Goal: Task Accomplishment & Management: Use online tool/utility

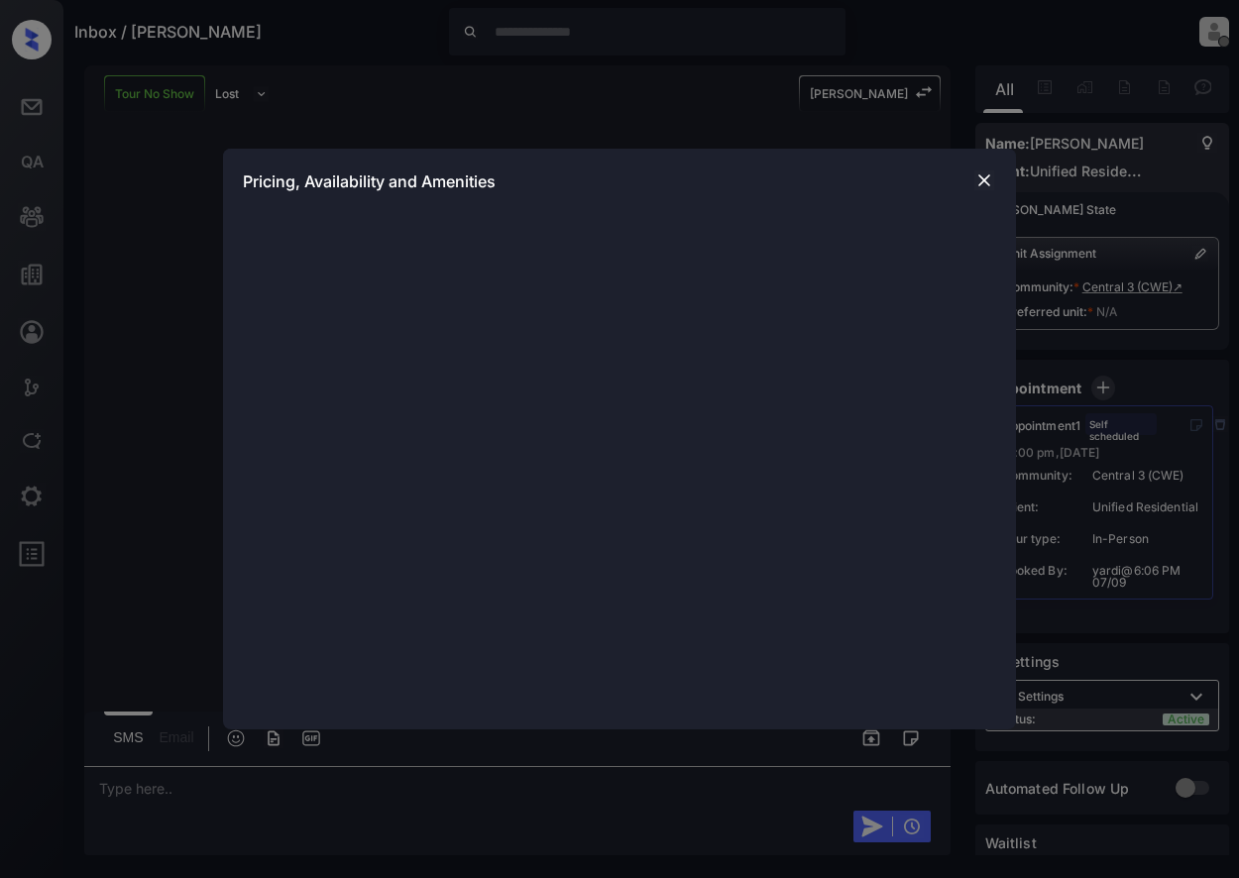
scroll to position [2, 0]
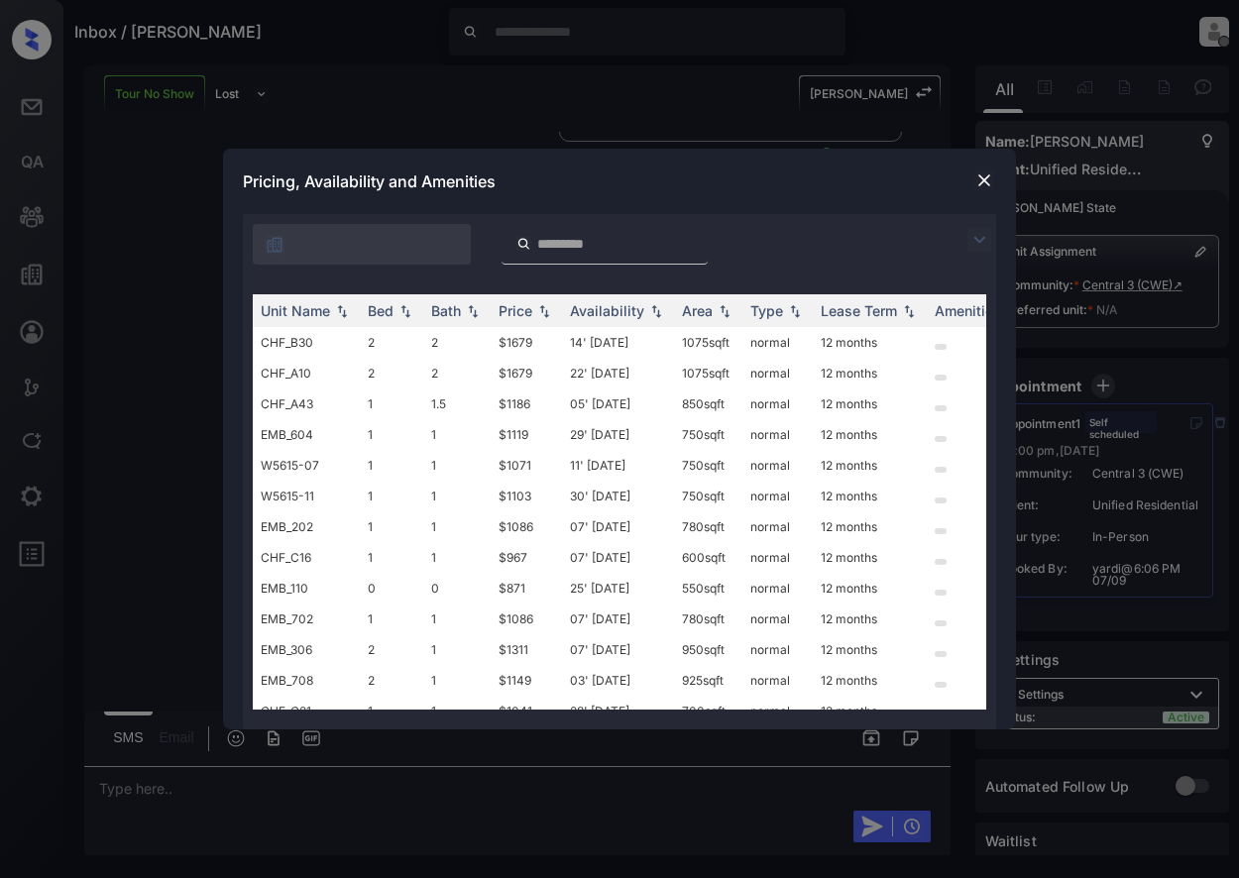
click at [983, 183] on img at bounding box center [984, 180] width 20 height 20
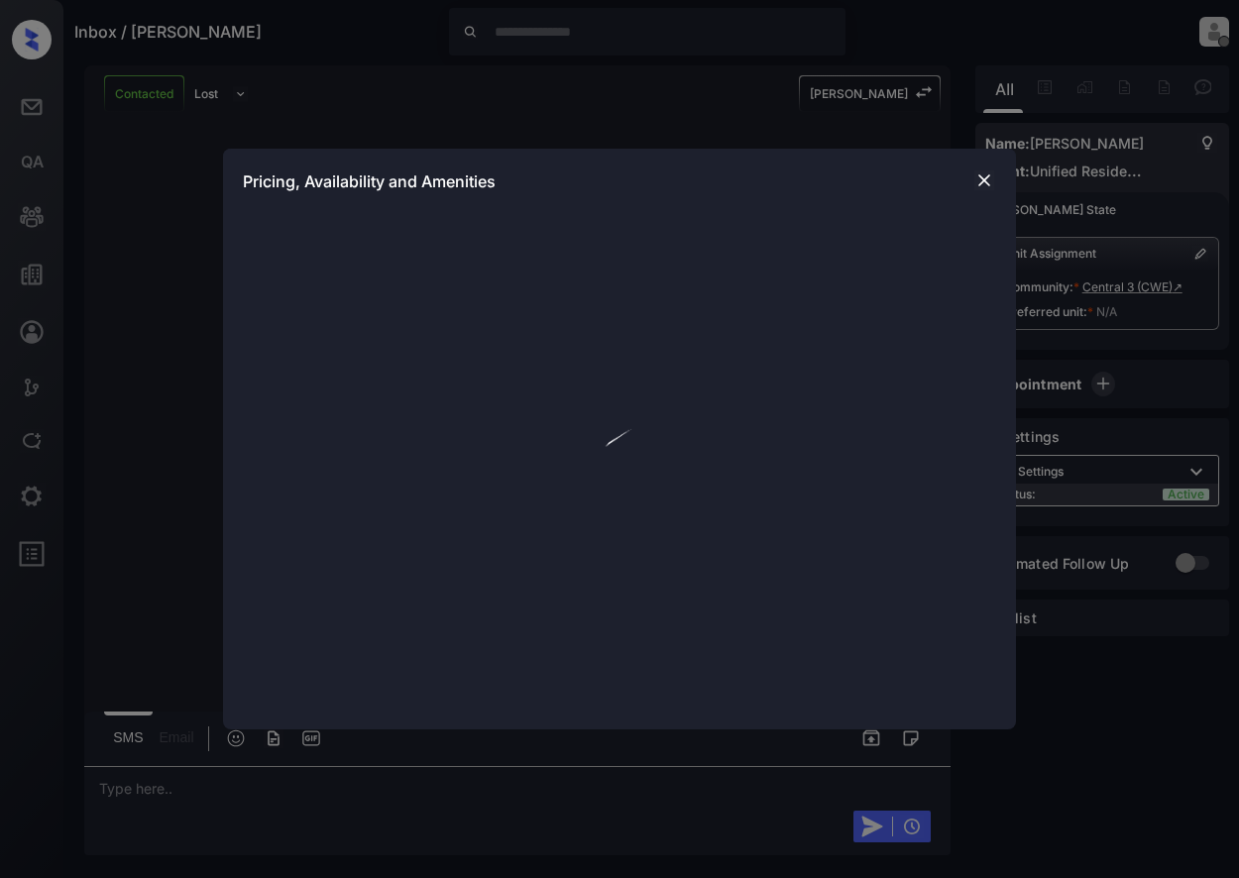
scroll to position [61, 0]
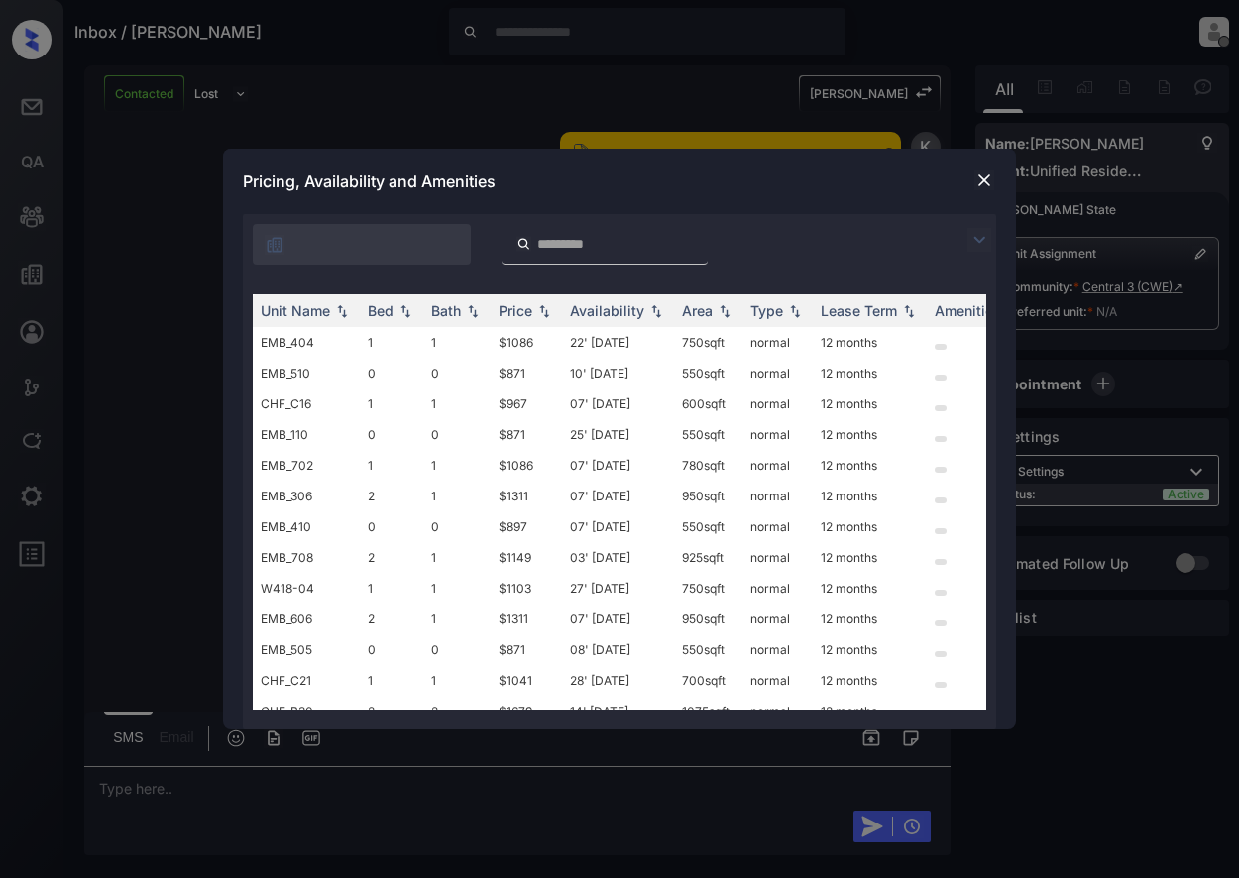
click at [988, 195] on div "Pricing, Availability and Amenities" at bounding box center [619, 181] width 793 height 65
click at [986, 176] on img at bounding box center [984, 180] width 20 height 20
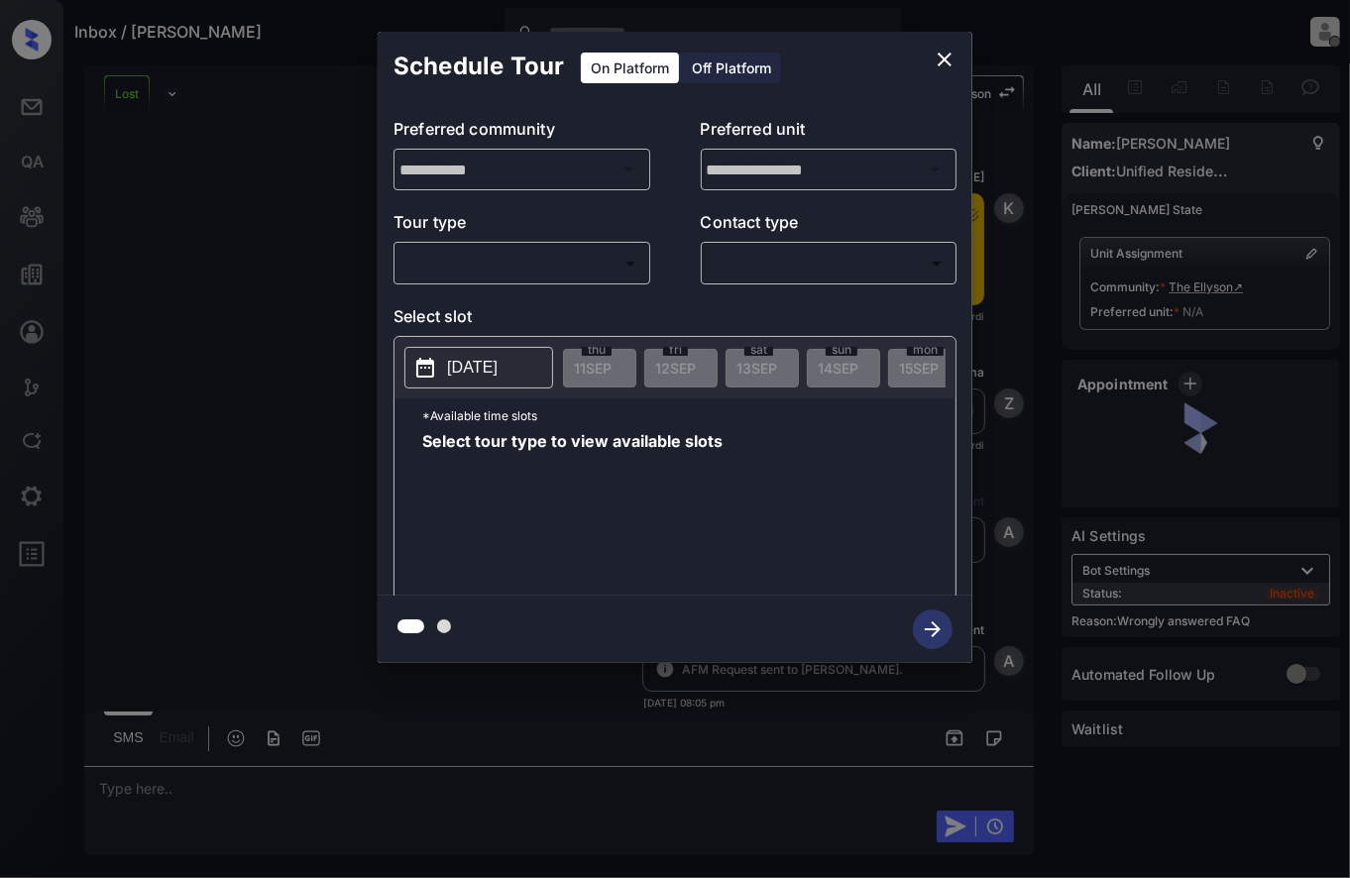
scroll to position [1085, 0]
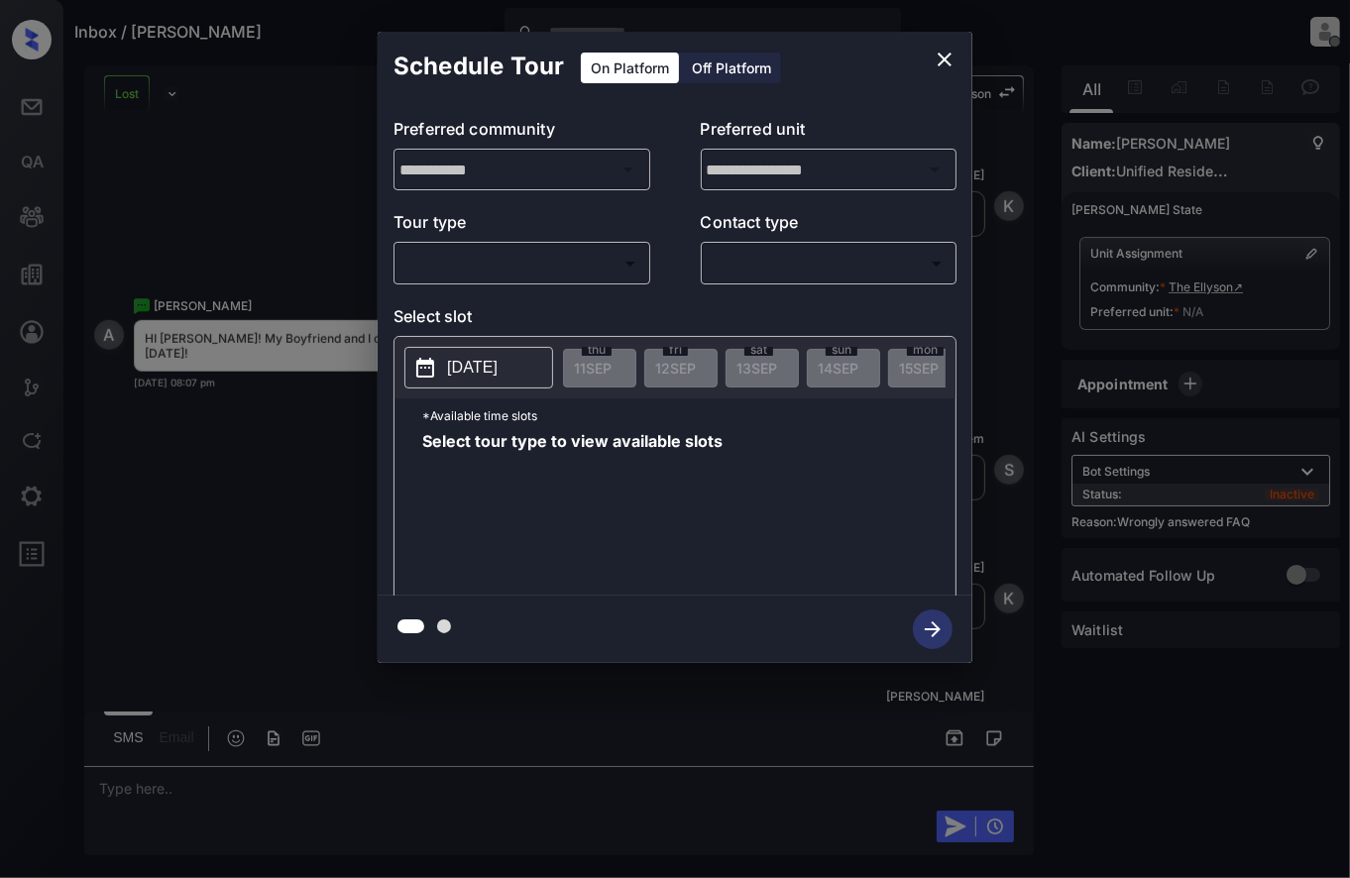
click at [614, 277] on body "Inbox / Ande Jones Pierce Marjorie Macasaet Offline Set yourself online Set you…" at bounding box center [675, 439] width 1350 height 878
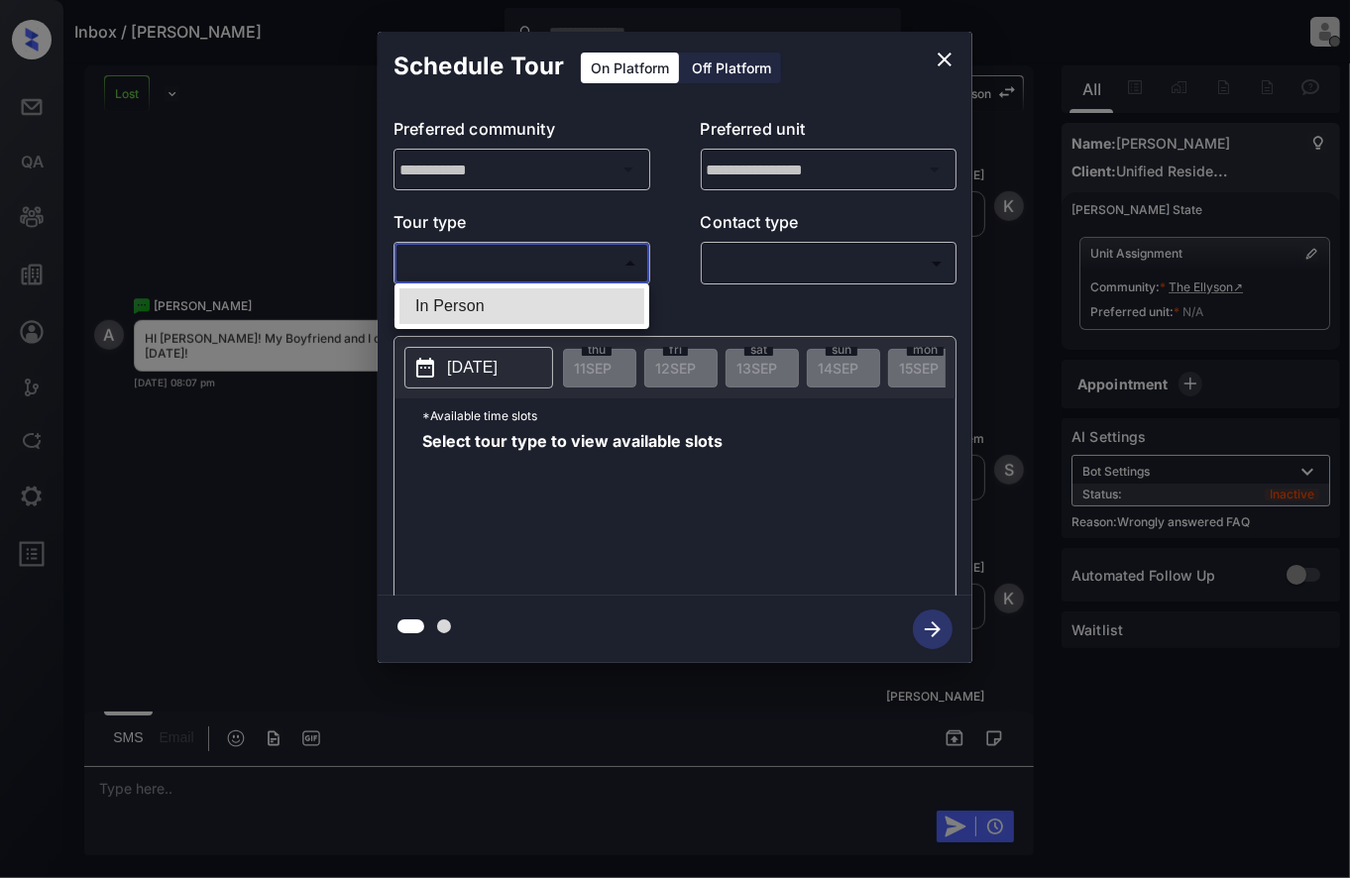
click at [1024, 34] on div at bounding box center [675, 439] width 1350 height 878
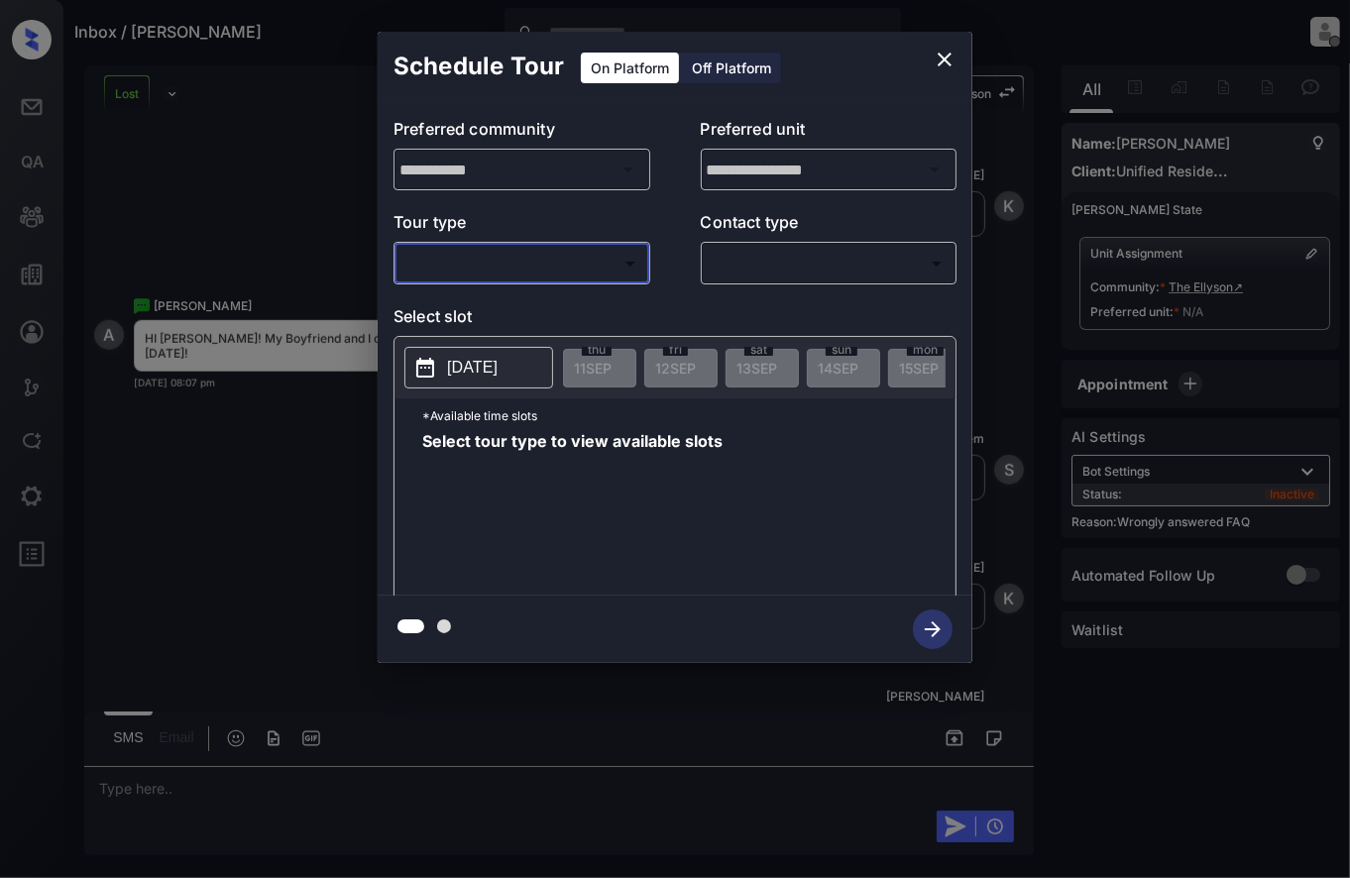
click at [950, 61] on icon "close" at bounding box center [944, 60] width 24 height 24
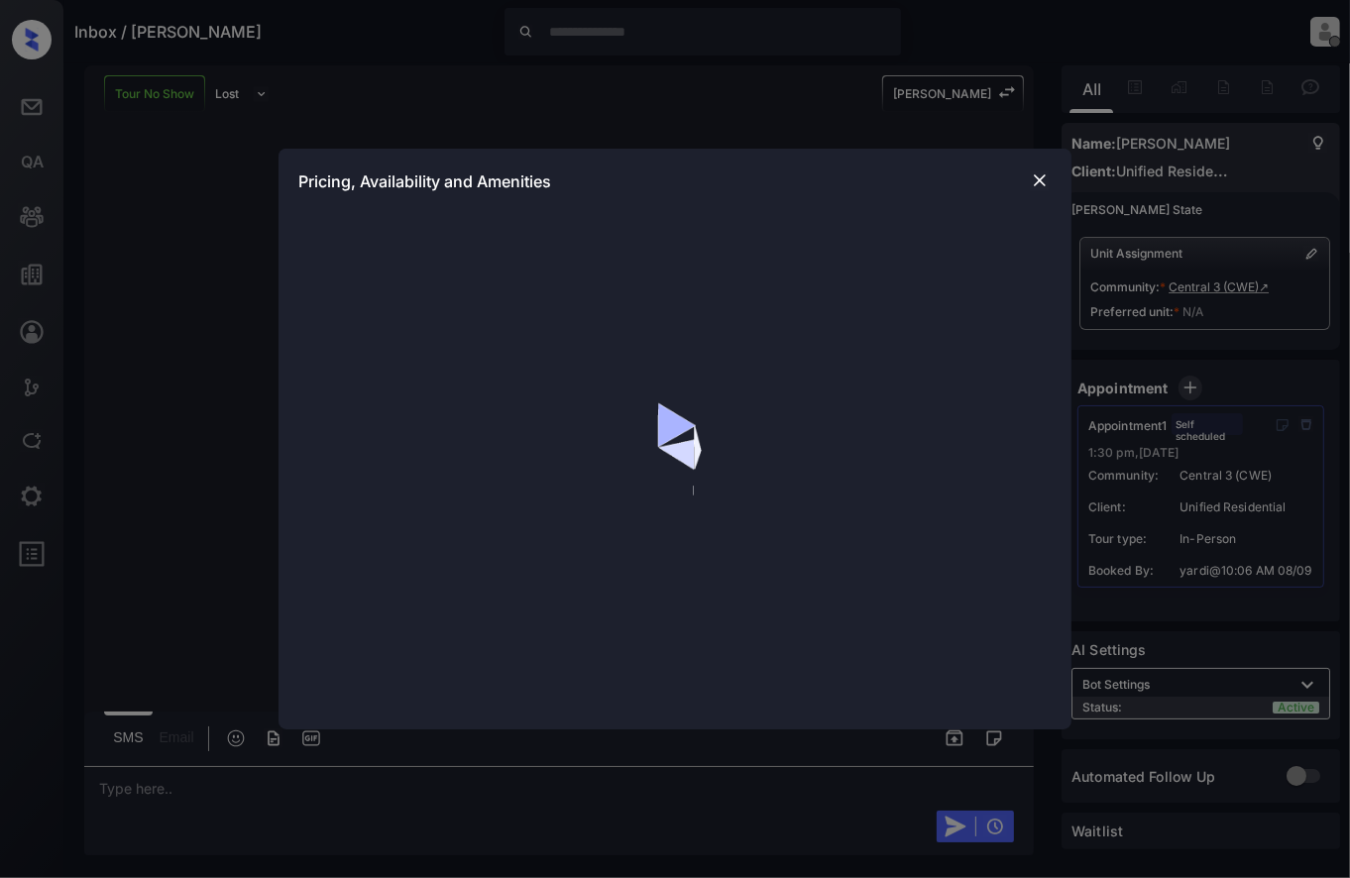
scroll to position [6148, 0]
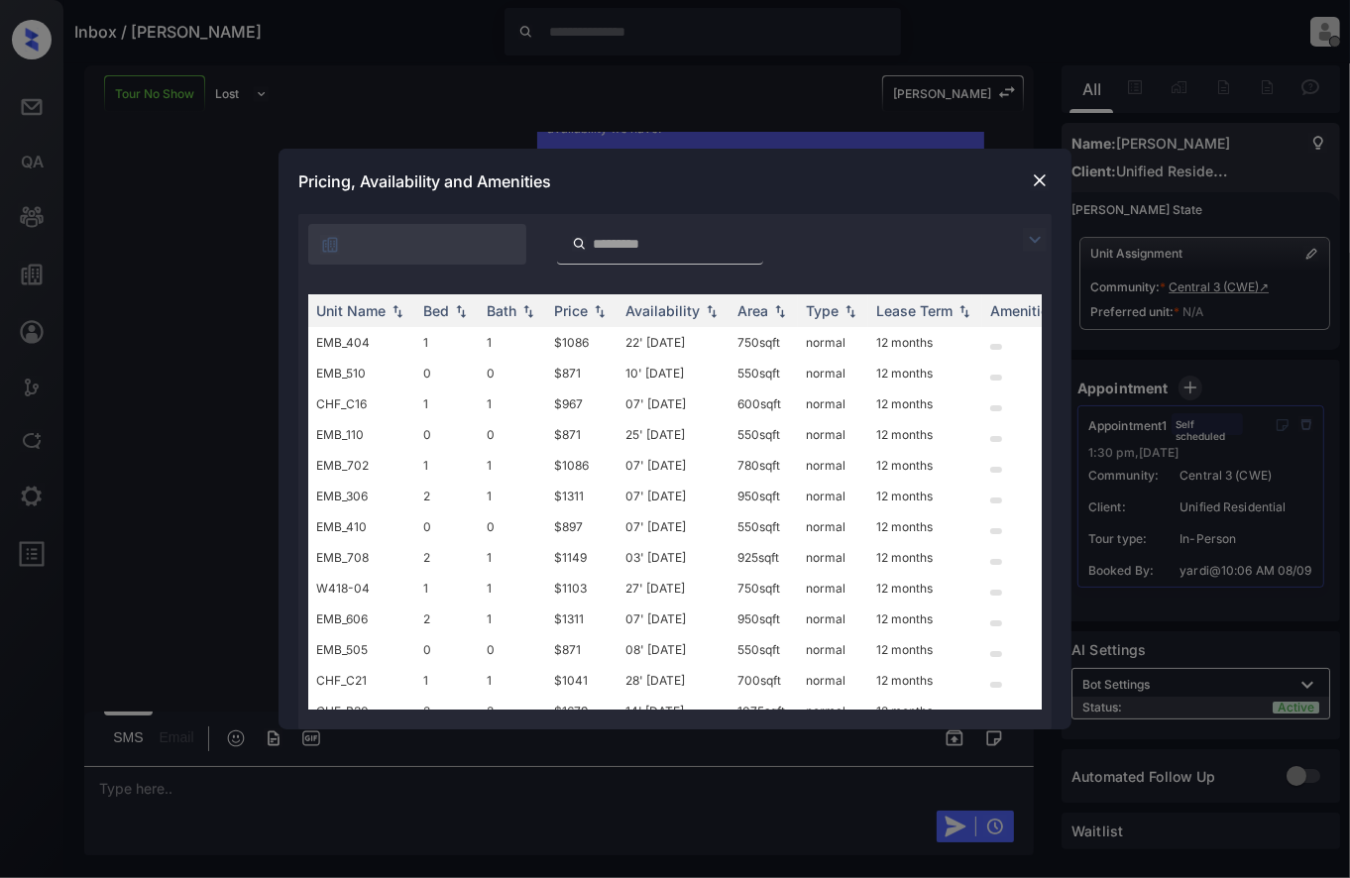
click at [1049, 183] on div at bounding box center [1039, 180] width 24 height 24
